Goal: Task Accomplishment & Management: Use online tool/utility

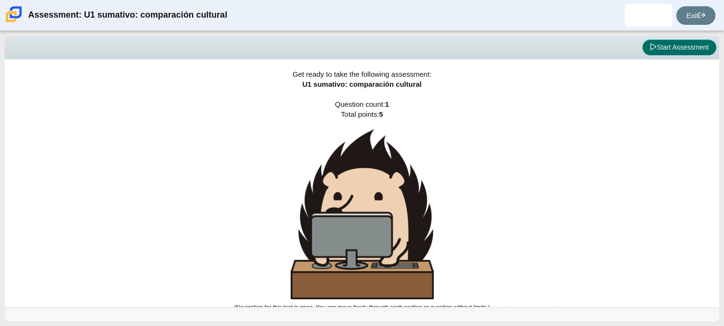
click at [694, 47] on button "Start Assessment" at bounding box center [679, 48] width 74 height 16
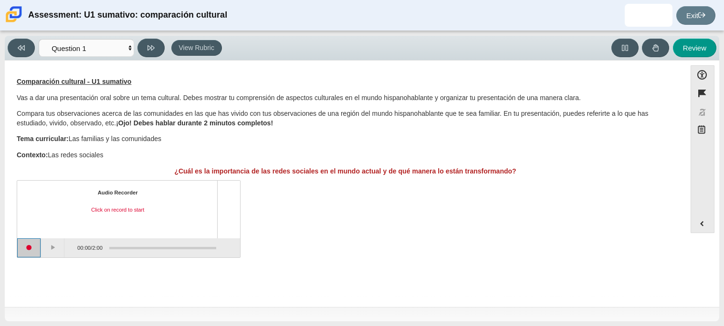
click at [35, 248] on button "Start recording" at bounding box center [29, 248] width 24 height 19
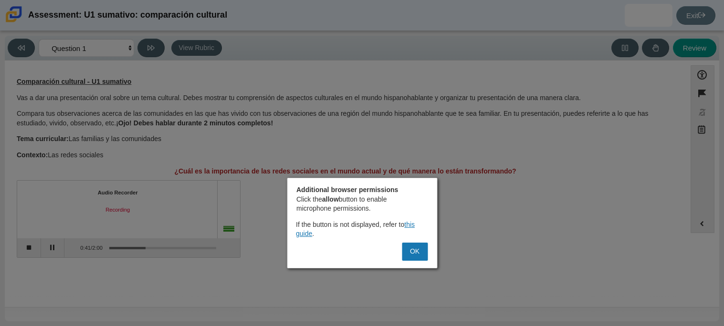
click at [405, 241] on div "Additional browser permissions Click the allow button to enable microphone perm…" at bounding box center [362, 223] width 150 height 91
click at [410, 251] on button "OK" at bounding box center [415, 252] width 26 height 18
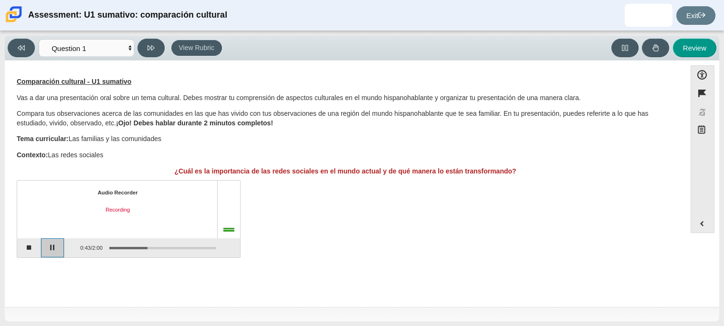
click at [62, 255] on button "Pause" at bounding box center [53, 248] width 24 height 19
click at [34, 241] on button "Stop recording" at bounding box center [29, 248] width 24 height 19
click at [34, 249] on button "Start recording" at bounding box center [29, 248] width 24 height 19
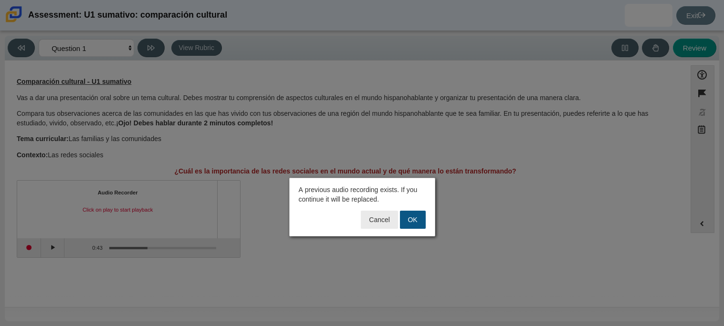
click at [420, 219] on button "OK" at bounding box center [413, 220] width 26 height 18
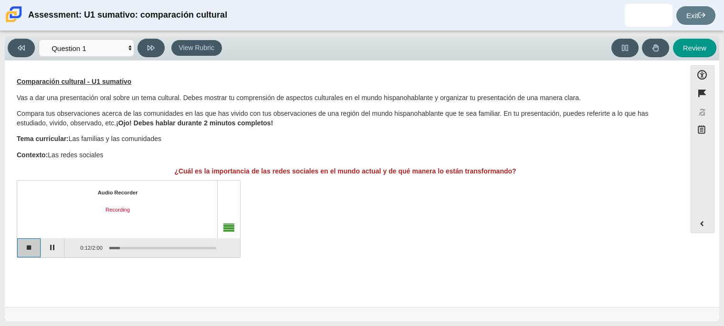
click at [28, 246] on button "Stop recording" at bounding box center [29, 248] width 24 height 19
click at [33, 247] on button "Start recording" at bounding box center [29, 248] width 24 height 19
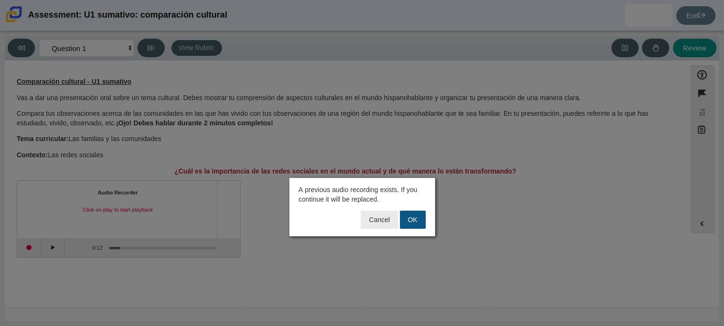
click at [417, 222] on button "OK" at bounding box center [413, 220] width 26 height 18
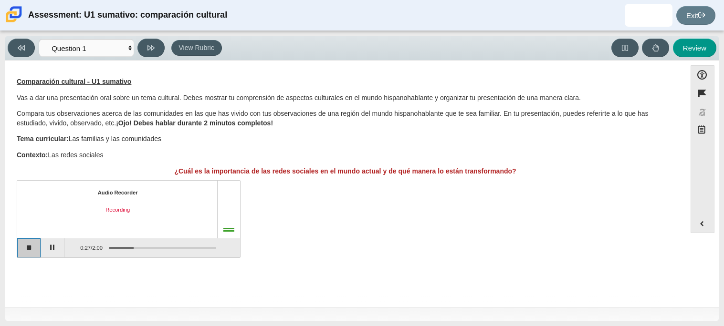
click at [22, 247] on button "Stop recording" at bounding box center [29, 248] width 24 height 19
click at [25, 248] on button "Start recording" at bounding box center [29, 248] width 24 height 19
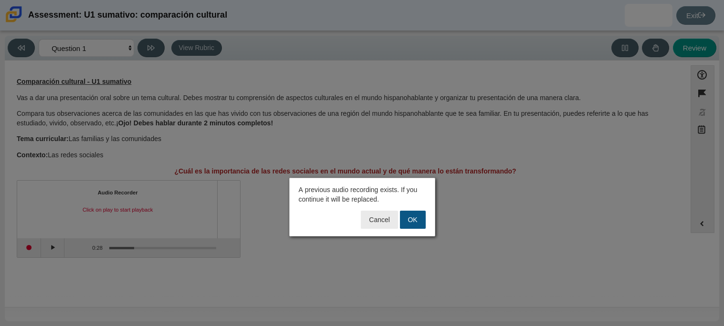
click at [417, 226] on button "OK" at bounding box center [413, 220] width 26 height 18
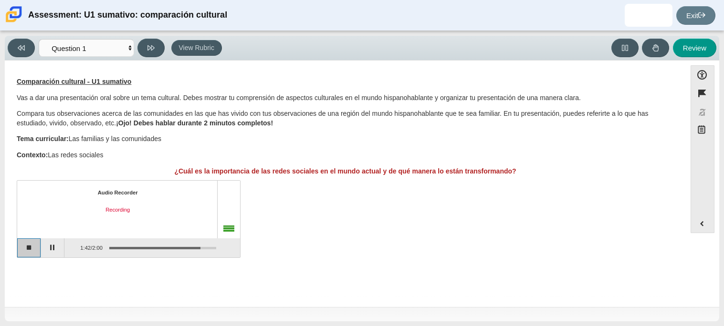
click at [30, 249] on button "Stop recording" at bounding box center [29, 248] width 24 height 19
click at [28, 248] on button "Start recording" at bounding box center [29, 248] width 24 height 19
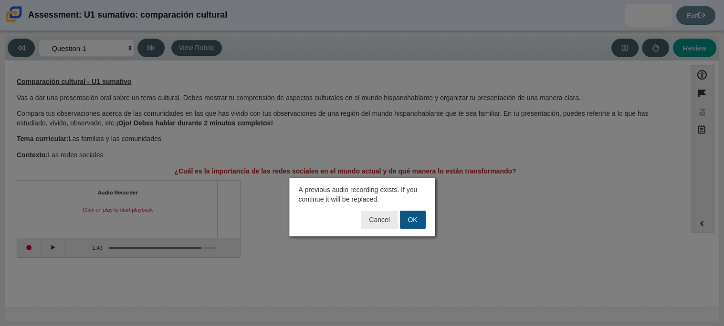
click at [405, 216] on button "OK" at bounding box center [413, 220] width 26 height 18
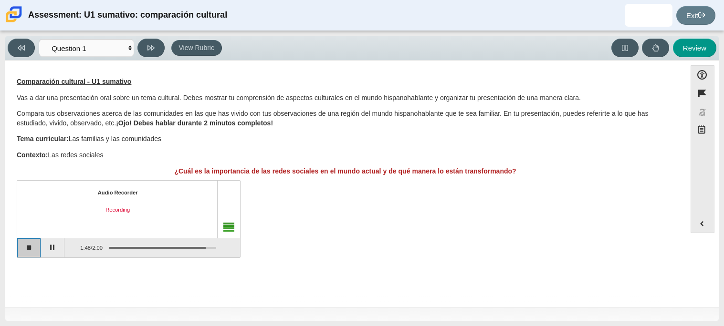
click at [33, 250] on button "Stop recording" at bounding box center [29, 248] width 24 height 19
click at [32, 256] on button "Start recording" at bounding box center [29, 248] width 24 height 19
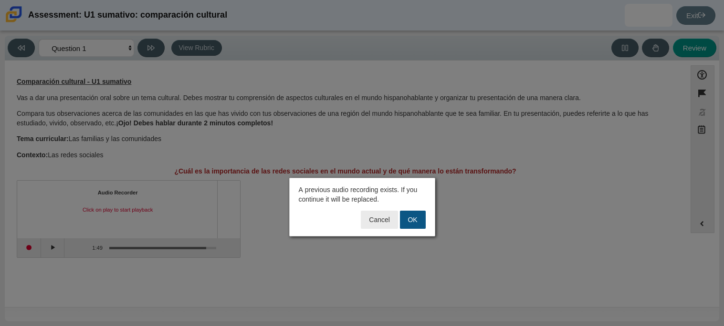
click at [411, 219] on button "OK" at bounding box center [413, 220] width 26 height 18
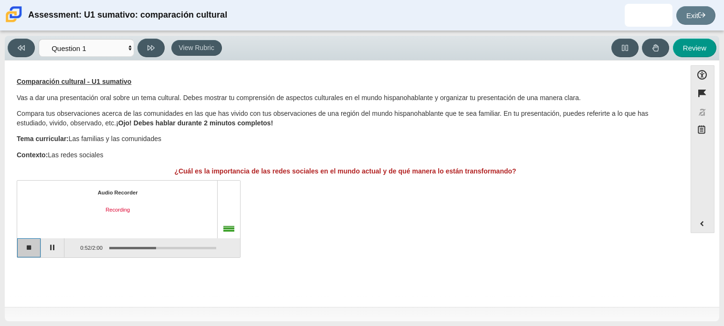
click at [34, 254] on button "Stop recording" at bounding box center [29, 248] width 24 height 19
click at [35, 255] on button "Start recording" at bounding box center [29, 248] width 24 height 19
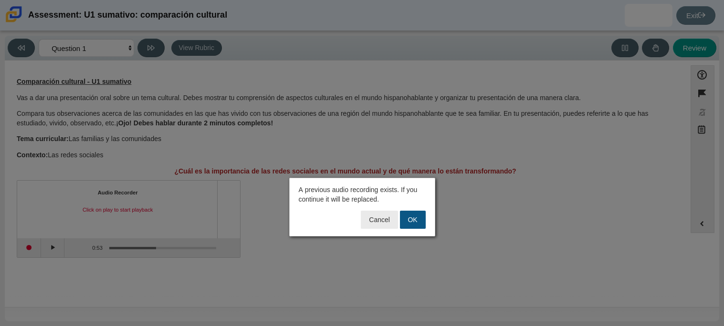
click at [416, 226] on button "OK" at bounding box center [413, 220] width 26 height 18
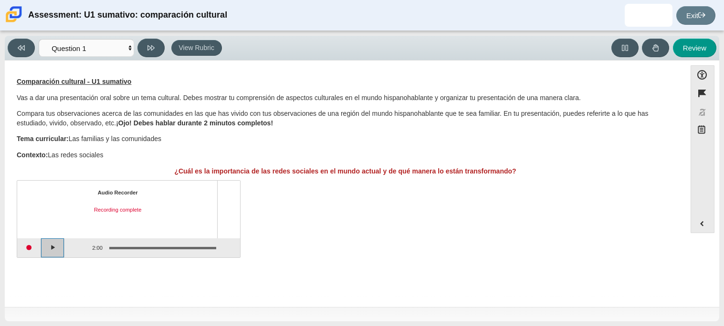
click at [51, 251] on button "Play" at bounding box center [53, 248] width 24 height 19
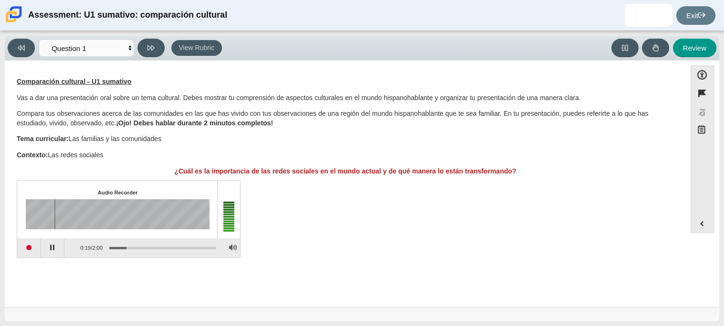
click at [205, 244] on div "Assessment items" at bounding box center [160, 247] width 114 height 17
click at [206, 247] on div "Assessment items" at bounding box center [162, 248] width 107 height 2
click at [24, 250] on button "Start recording" at bounding box center [29, 248] width 24 height 19
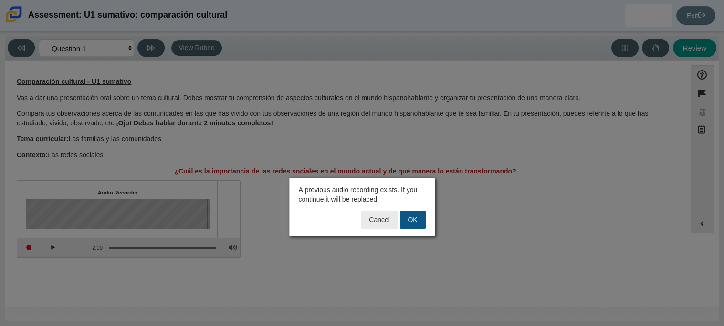
click at [420, 215] on button "OK" at bounding box center [413, 220] width 26 height 18
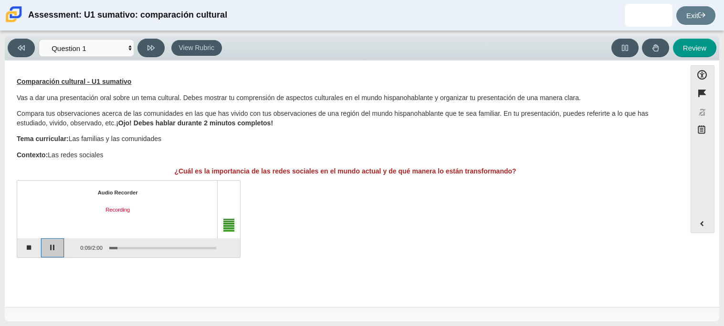
click at [42, 245] on button "Pause" at bounding box center [53, 248] width 24 height 19
click at [32, 250] on button "Stop recording" at bounding box center [29, 248] width 24 height 19
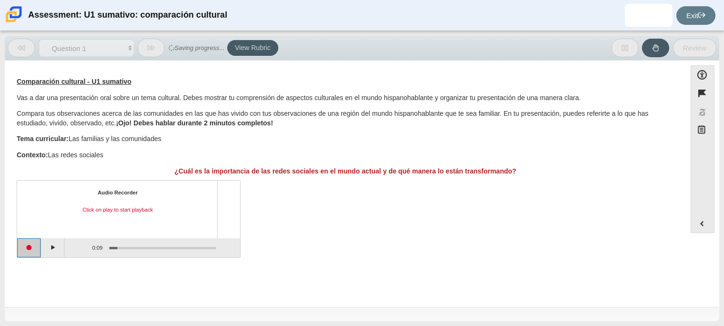
click at [31, 248] on button "Start recording" at bounding box center [29, 248] width 24 height 19
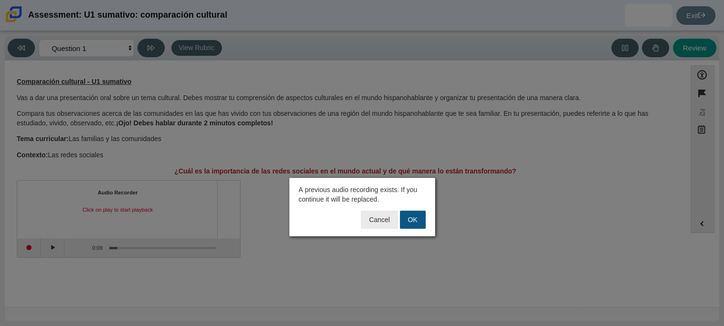
click at [411, 227] on button "OK" at bounding box center [413, 220] width 26 height 18
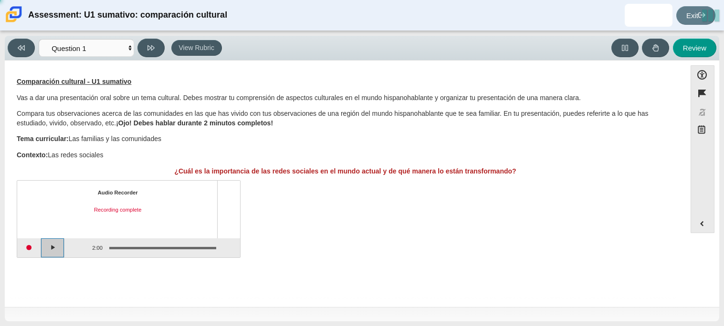
click at [62, 252] on button "Play" at bounding box center [53, 248] width 24 height 19
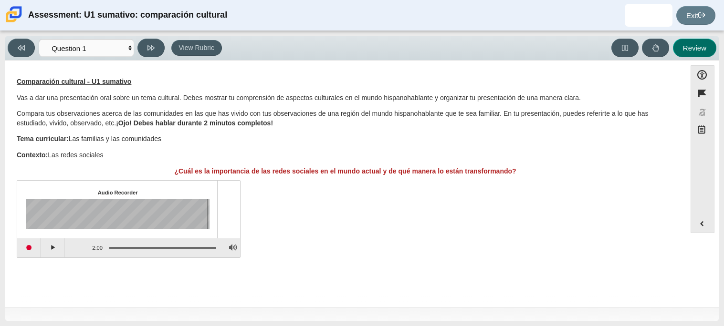
click at [700, 55] on button "Review" at bounding box center [694, 48] width 43 height 19
select select "review"
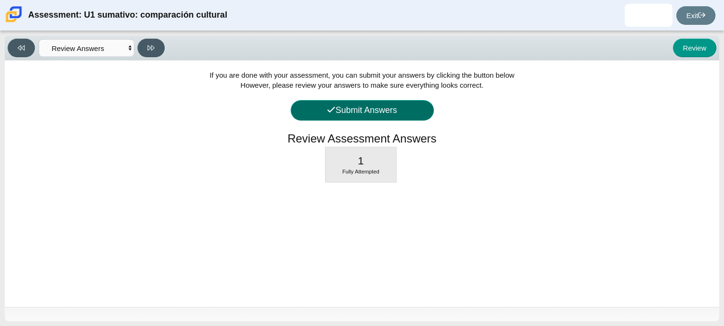
click at [419, 112] on button "Submit Answers" at bounding box center [362, 110] width 143 height 21
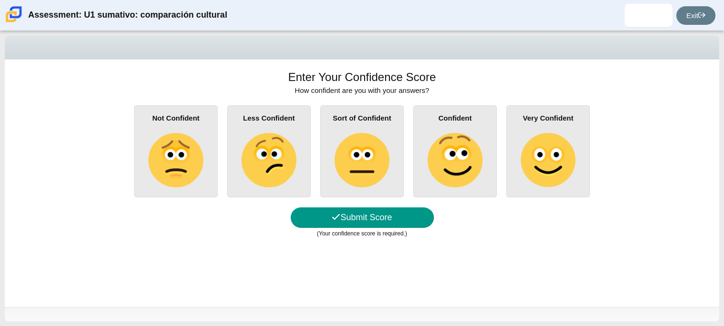
click at [280, 154] on img at bounding box center [268, 160] width 54 height 54
click at [0, 0] on input "Less Confident" at bounding box center [0, 0] width 0 height 0
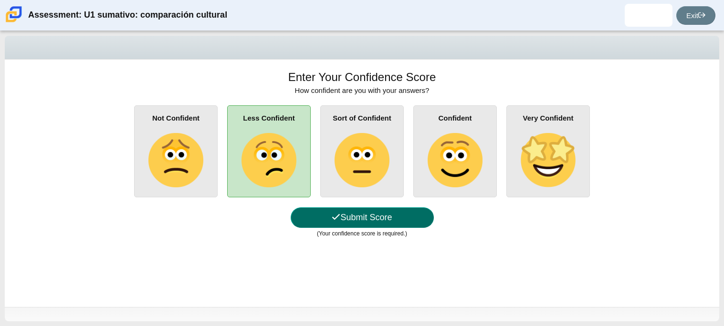
click at [352, 216] on button "Submit Score" at bounding box center [362, 218] width 143 height 21
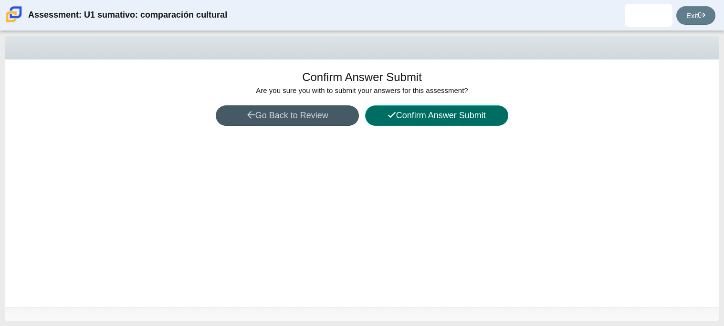
click at [432, 106] on button "Confirm Answer Submit" at bounding box center [436, 115] width 143 height 21
